Goal: Complete application form

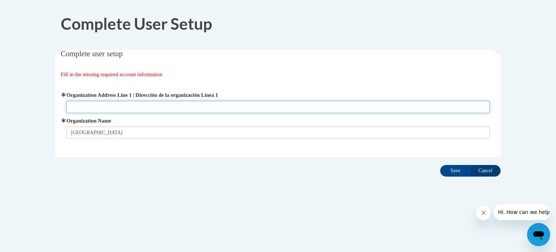
click at [137, 107] on input "Organization Address Line 1 | Dirección de la organización Línea 1" at bounding box center [278, 107] width 424 height 12
click at [137, 107] on input "3600" at bounding box center [278, 107] width 424 height 12
type input "[STREET_ADDRESS]"
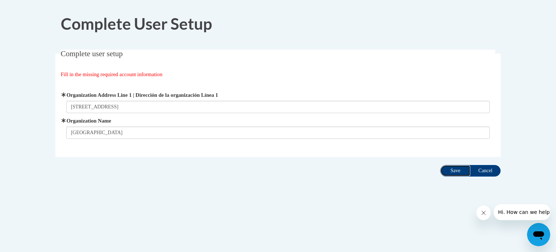
click at [456, 167] on input "Save" at bounding box center [455, 171] width 30 height 12
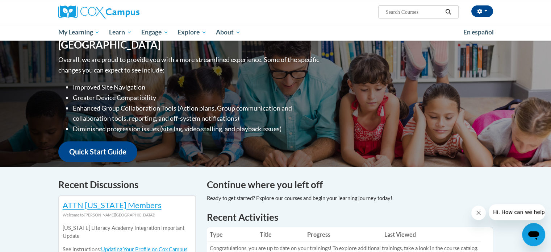
scroll to position [60, 0]
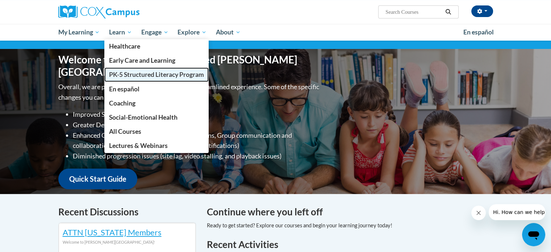
click at [144, 74] on span "PK-5 Structured Literacy Program" at bounding box center [156, 75] width 95 height 8
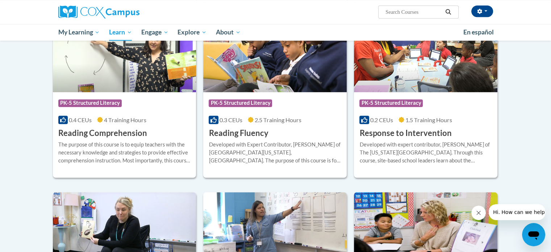
scroll to position [609, 0]
